Goal: Transaction & Acquisition: Purchase product/service

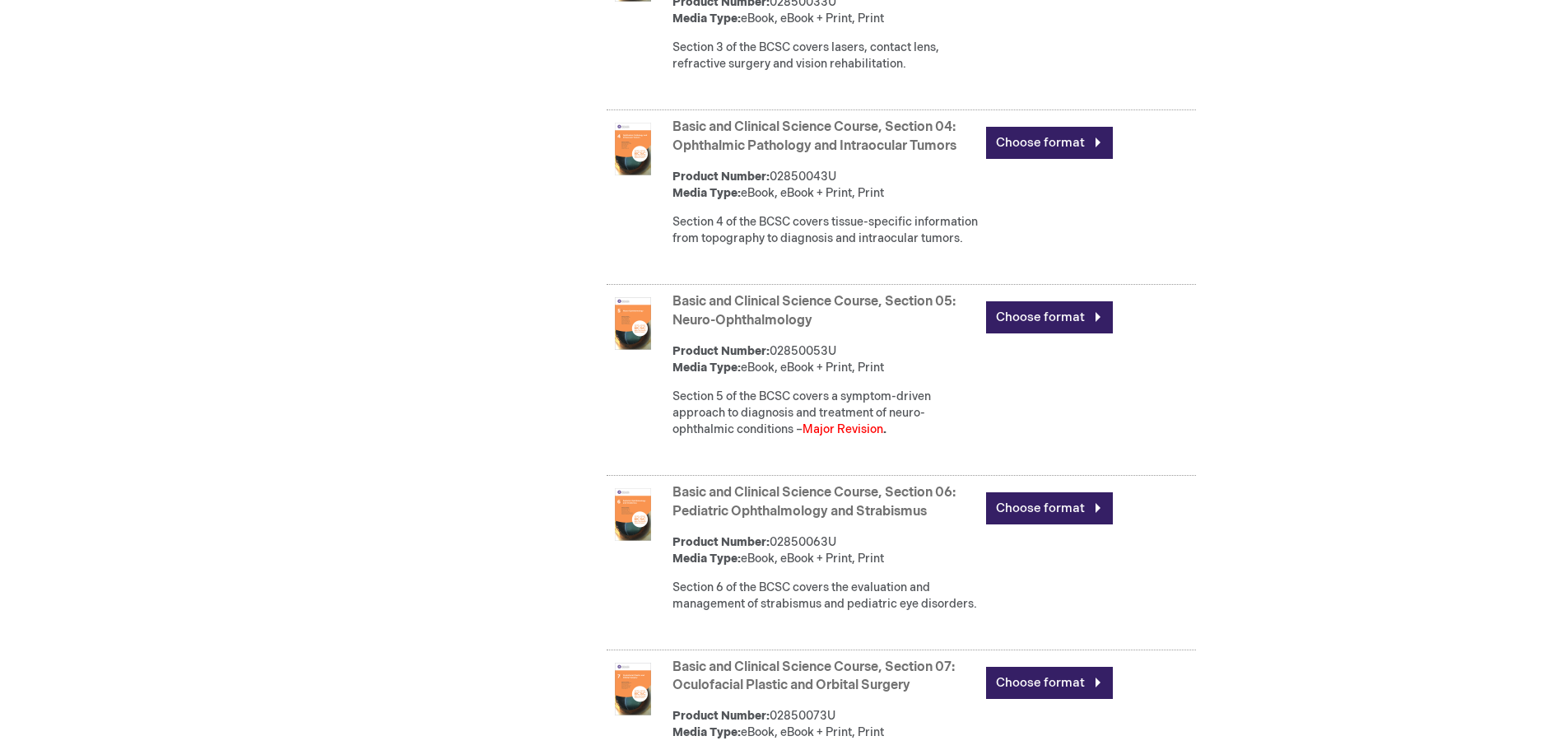
scroll to position [1564, 0]
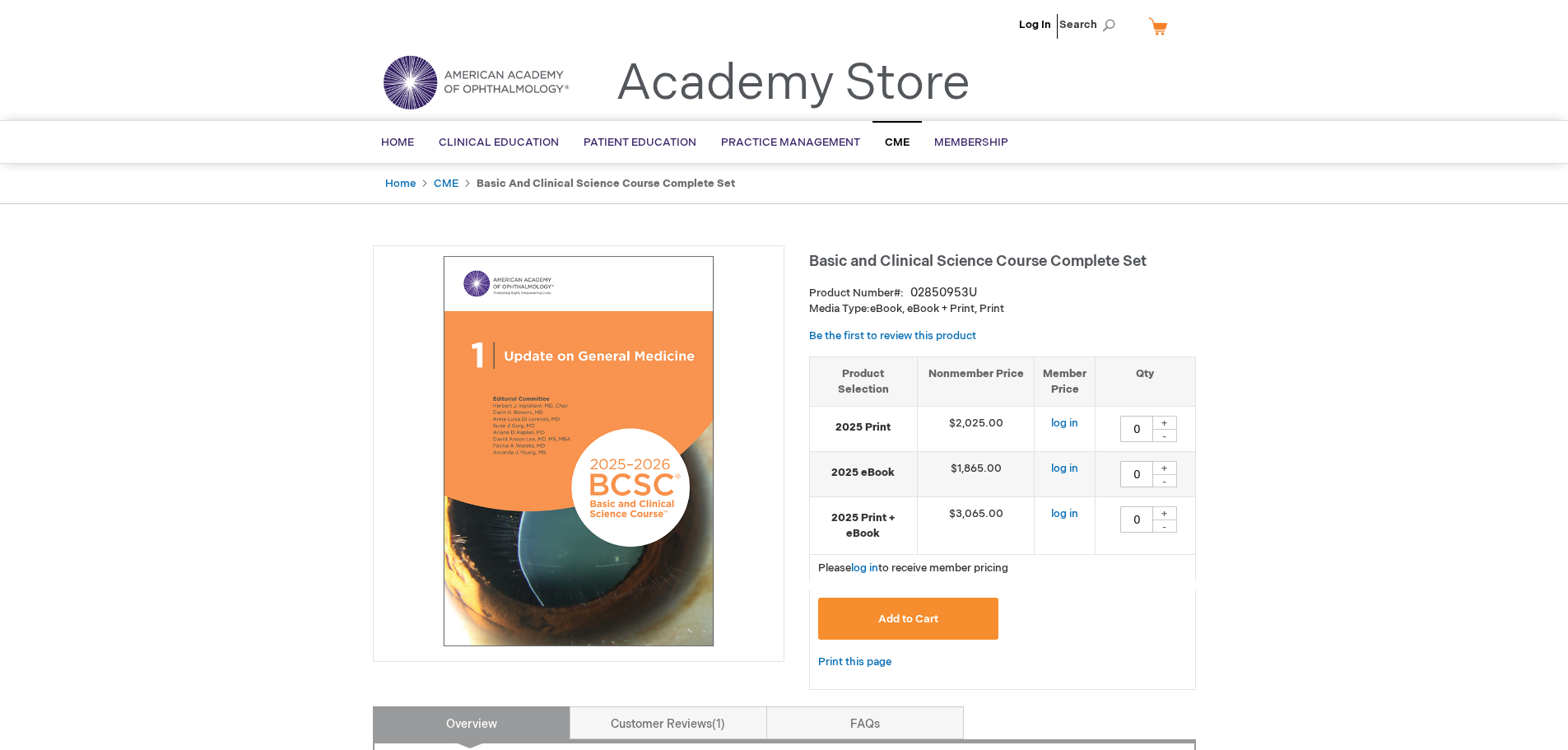
type input "0"
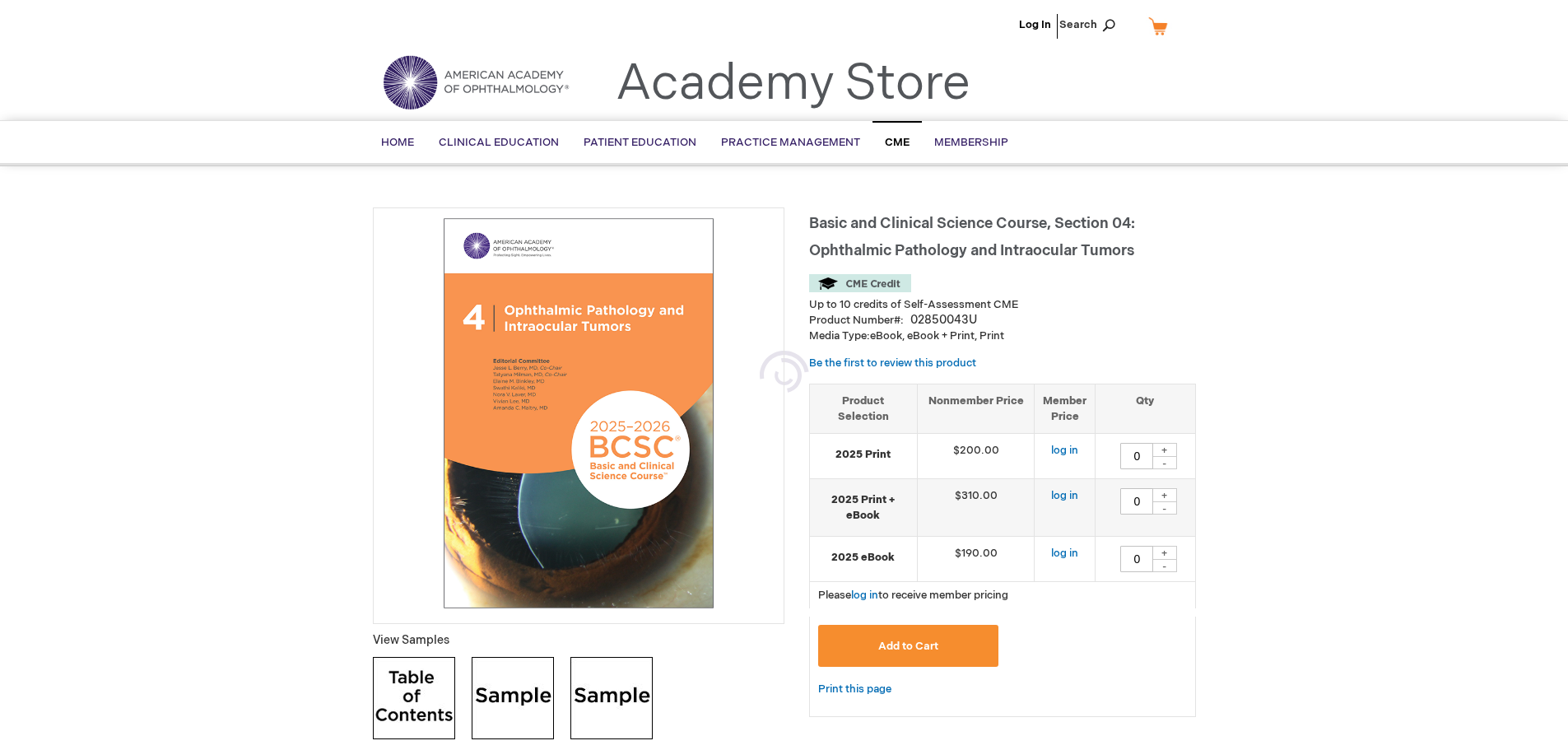
type input "0"
